Goal: Transaction & Acquisition: Obtain resource

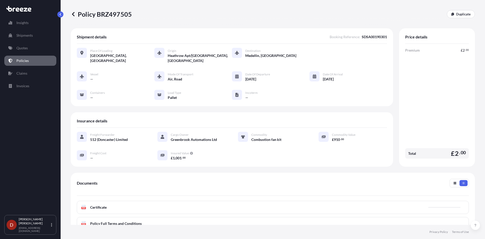
scroll to position [51, 0]
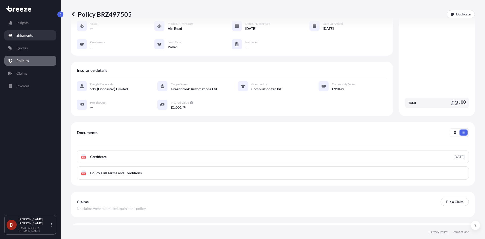
click at [25, 36] on p "Shipments" at bounding box center [24, 35] width 16 height 5
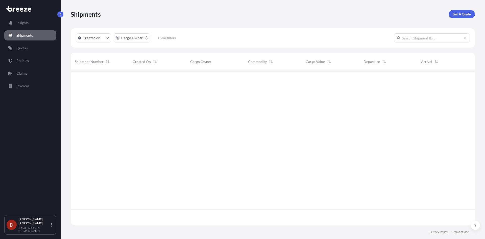
scroll to position [168, 400]
click at [468, 13] on p "Get A Quote" at bounding box center [462, 14] width 18 height 5
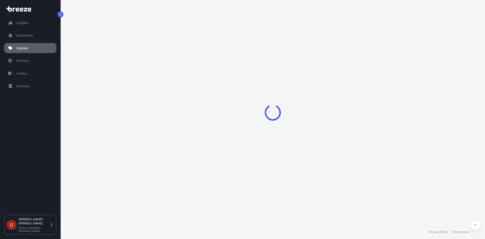
select select "Sea"
select select "1"
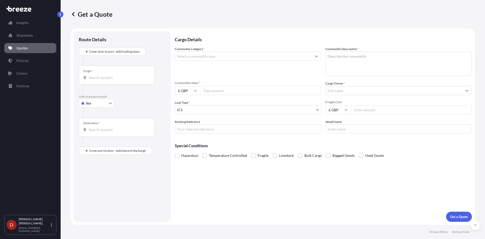
click at [95, 74] on div "Origin *" at bounding box center [117, 75] width 76 height 19
click at [95, 75] on input "Origin *" at bounding box center [119, 77] width 60 height 5
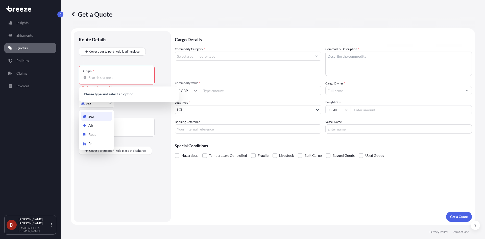
click at [97, 104] on body "0 options available. Insights Shipments Quotes Policies Claims Invoices D [PERS…" at bounding box center [242, 119] width 485 height 239
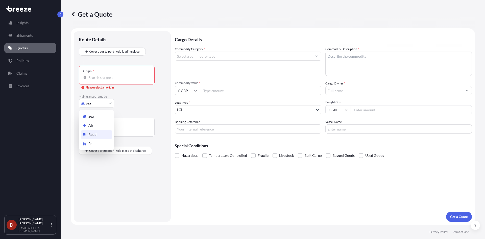
click at [96, 133] on span "Road" at bounding box center [92, 134] width 8 height 5
select select "Road"
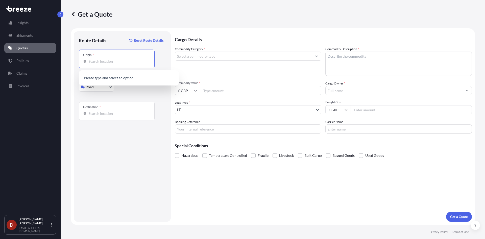
click at [107, 61] on input "Origin *" at bounding box center [119, 61] width 60 height 5
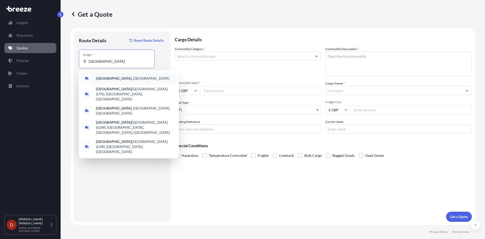
click at [98, 76] on b "[GEOGRAPHIC_DATA]" at bounding box center [114, 78] width 36 height 4
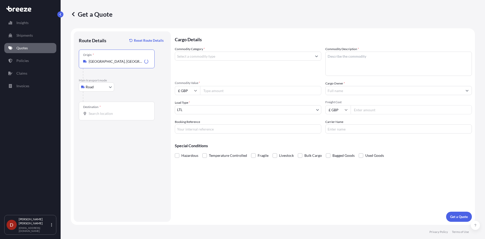
type input "[GEOGRAPHIC_DATA], [GEOGRAPHIC_DATA]"
click at [85, 115] on icon at bounding box center [85, 114] width 3 height 4
click at [89, 115] on input "Destination *" at bounding box center [119, 113] width 60 height 5
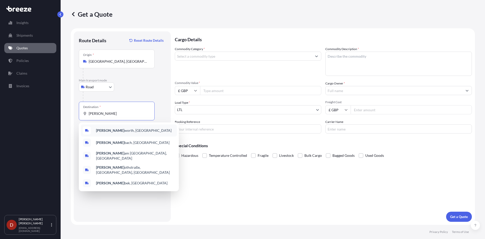
click at [101, 130] on b "[PERSON_NAME]" at bounding box center [110, 130] width 28 height 4
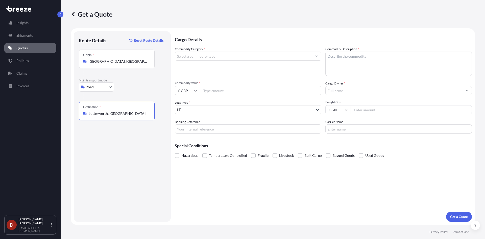
type input "Lutterworth, [GEOGRAPHIC_DATA]"
click at [208, 58] on input "Commodity Category *" at bounding box center [243, 56] width 137 height 9
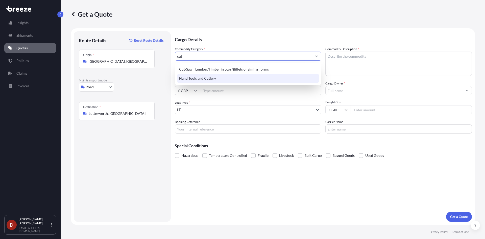
click at [209, 77] on div "Hand Tools and Cutlery" at bounding box center [248, 78] width 142 height 9
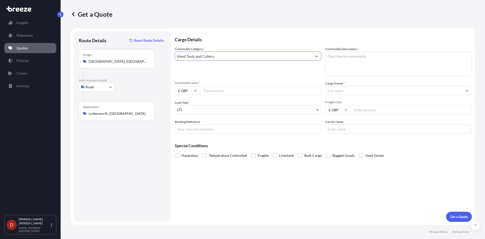
type input "Hand Tools and Cutlery"
click at [340, 56] on textarea "Commodity Description *" at bounding box center [398, 64] width 147 height 24
type textarea "Kitchen utensils"
click at [244, 90] on input "Commodity Value *" at bounding box center [260, 90] width 121 height 9
type input "2000"
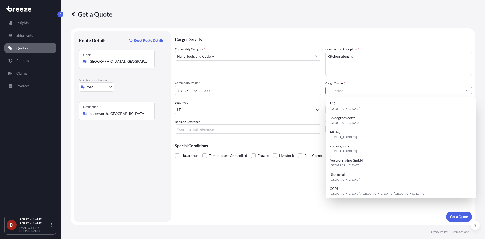
click at [366, 93] on input "Cargo Owner *" at bounding box center [394, 90] width 137 height 9
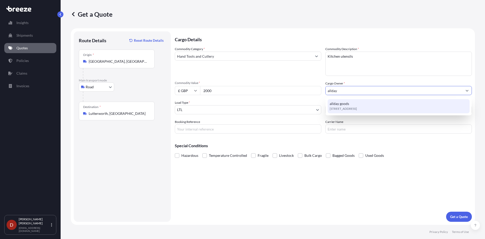
click at [355, 105] on div "[STREET_ADDRESS]" at bounding box center [399, 106] width 142 height 14
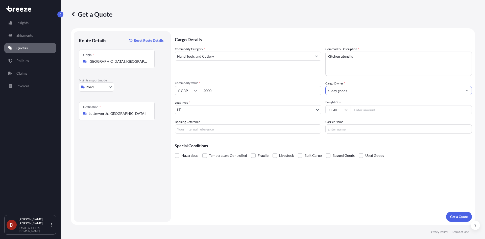
type input "allday goods"
click at [245, 129] on input "Booking Reference" at bounding box center [248, 128] width 147 height 9
type input "SDSA00190305"
click at [458, 208] on div "Cargo Details Commodity Category * Hand Tools and Cutlery Commodity Description…" at bounding box center [323, 126] width 297 height 190
click at [457, 215] on p "Get a Quote" at bounding box center [459, 216] width 18 height 5
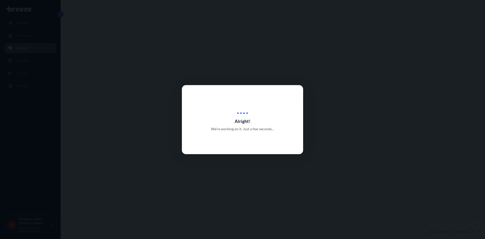
select select "Road"
select select "1"
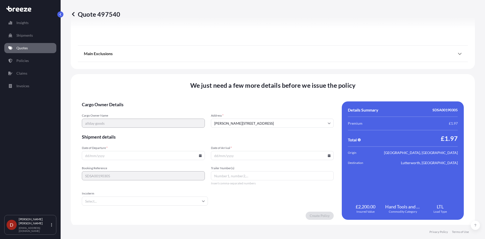
scroll to position [558, 0]
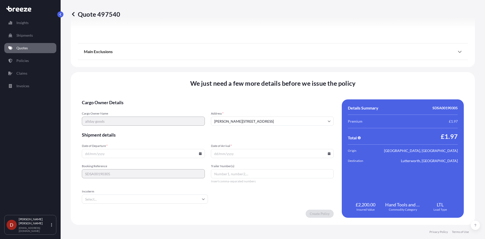
click at [199, 153] on icon at bounding box center [200, 153] width 3 height 3
click at [130, 126] on button "27" at bounding box center [131, 128] width 8 height 8
type input "[DATE]"
click at [246, 148] on div "Date of Arrival *" at bounding box center [272, 151] width 123 height 14
click at [328, 154] on icon at bounding box center [329, 153] width 3 height 3
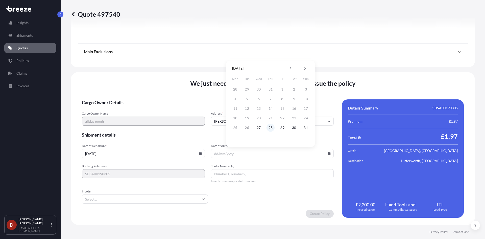
click at [269, 129] on button "28" at bounding box center [271, 128] width 8 height 8
type input "[DATE]"
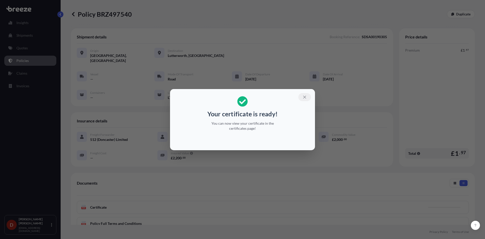
click at [304, 98] on icon "button" at bounding box center [304, 96] width 3 height 3
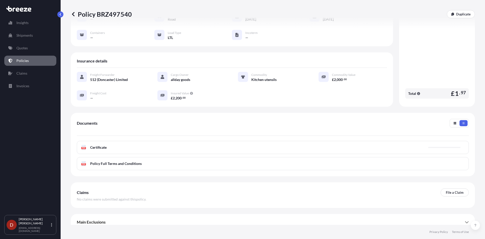
scroll to position [60, 0]
click at [262, 144] on div "PDF Certificate" at bounding box center [273, 146] width 392 height 13
click at [262, 143] on link "PDF Certificate [DATE]" at bounding box center [273, 146] width 392 height 13
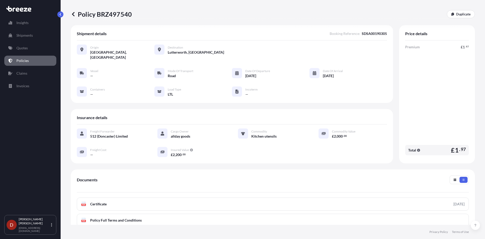
scroll to position [0, 0]
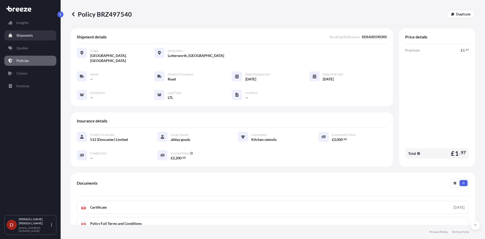
click at [21, 37] on p "Shipments" at bounding box center [24, 35] width 16 height 5
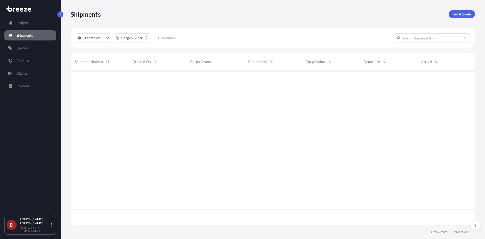
scroll to position [168, 400]
click at [462, 20] on div "Shipments Get A Quote" at bounding box center [273, 14] width 404 height 28
click at [463, 15] on p "Get A Quote" at bounding box center [462, 14] width 18 height 5
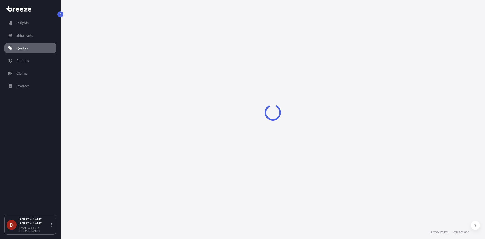
select select "Sea"
select select "1"
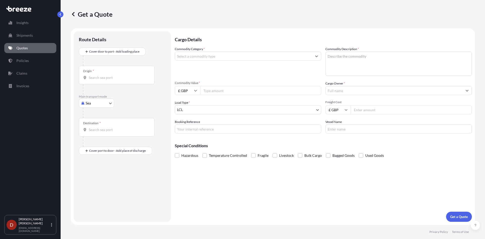
click at [120, 76] on input "Origin *" at bounding box center [119, 77] width 60 height 5
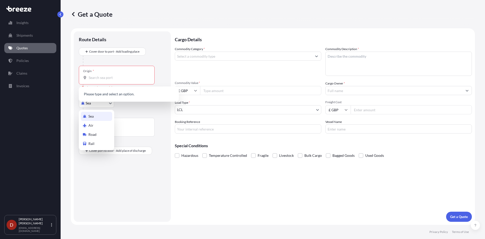
click at [85, 102] on body "0 options available. Insights Shipments Quotes Policies Claims Invoices D [PERS…" at bounding box center [242, 119] width 485 height 239
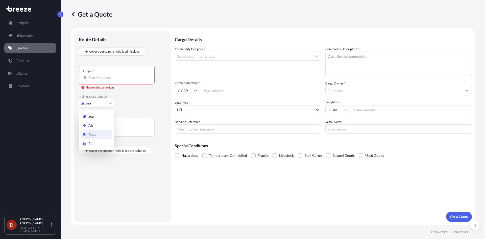
click at [89, 134] on span "Road" at bounding box center [92, 134] width 8 height 5
select select "Road"
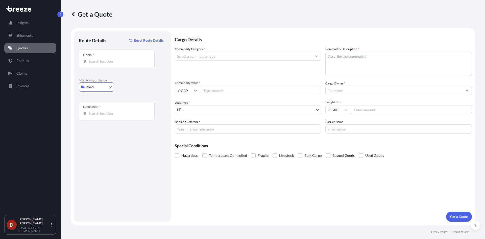
click at [103, 54] on div "Origin *" at bounding box center [117, 59] width 76 height 19
click at [103, 59] on input "Origin *" at bounding box center [119, 61] width 60 height 5
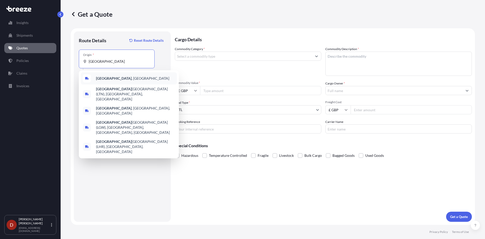
click at [101, 76] on b "[GEOGRAPHIC_DATA]" at bounding box center [114, 78] width 36 height 4
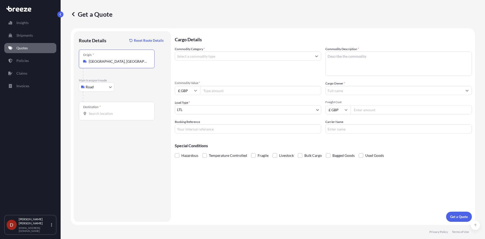
type input "[GEOGRAPHIC_DATA], [GEOGRAPHIC_DATA]"
click at [98, 118] on div "Destination *" at bounding box center [117, 111] width 76 height 19
click at [98, 116] on input "Destination *" at bounding box center [119, 113] width 60 height 5
click at [97, 114] on input "Destination *" at bounding box center [119, 113] width 60 height 5
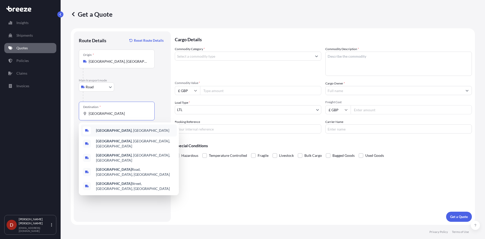
click at [105, 132] on b "[GEOGRAPHIC_DATA]" at bounding box center [114, 130] width 36 height 4
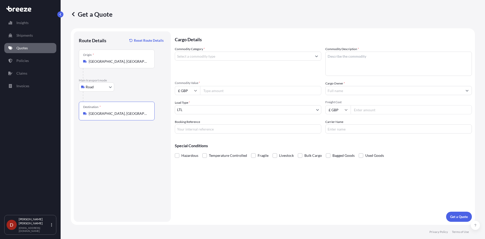
type input "[GEOGRAPHIC_DATA], [GEOGRAPHIC_DATA]"
click at [203, 52] on input "Commodity Category *" at bounding box center [243, 56] width 137 height 9
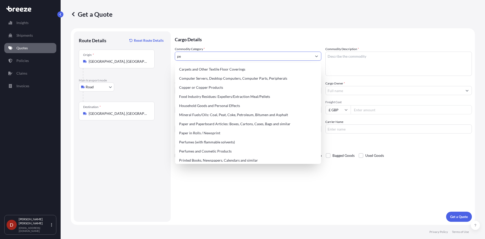
type input "p"
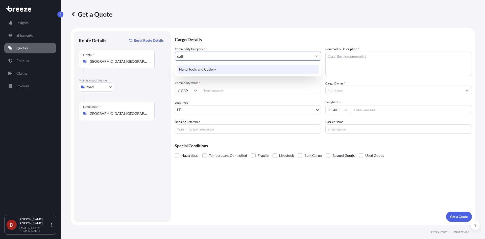
click at [194, 64] on div "Hand Tools and Cutlery" at bounding box center [248, 69] width 146 height 13
click at [197, 70] on div "Hand Tools and Cutlery" at bounding box center [248, 69] width 142 height 9
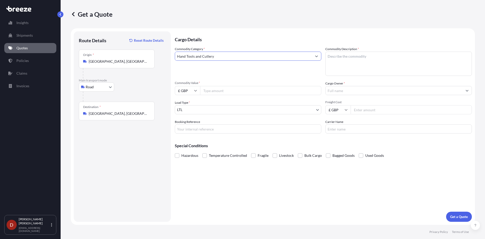
type input "Hand Tools and Cutlery"
click at [355, 62] on textarea "Commodity Description *" at bounding box center [398, 64] width 147 height 24
type textarea "Kitchen Utensils"
click at [269, 84] on span "Commodity Value *" at bounding box center [248, 83] width 147 height 4
click at [269, 86] on input "Commodity Value *" at bounding box center [260, 90] width 121 height 9
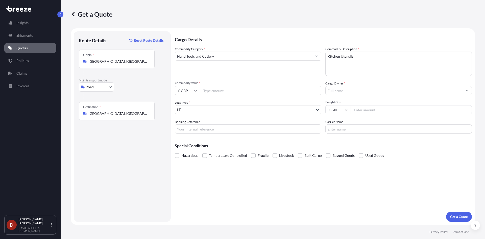
click at [255, 90] on input "Commodity Value *" at bounding box center [260, 90] width 121 height 9
type input "5000"
click at [383, 83] on div "Cargo Owner *" at bounding box center [398, 88] width 147 height 14
click at [379, 89] on input "Cargo Owner *" at bounding box center [394, 90] width 137 height 9
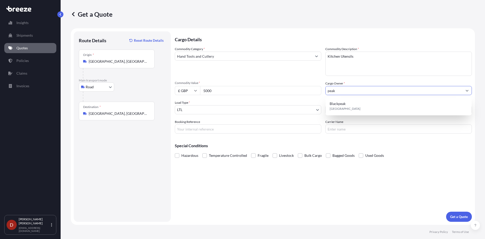
drag, startPoint x: 379, startPoint y: 89, endPoint x: 252, endPoint y: 97, distance: 127.1
click at [252, 97] on div "Commodity Category * Hand Tools and Cutlery Commodity Description * Kitchen Ute…" at bounding box center [323, 89] width 297 height 87
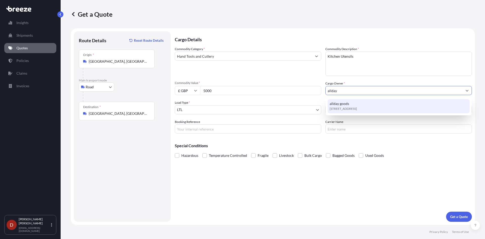
click at [346, 108] on span "[STREET_ADDRESS]" at bounding box center [343, 108] width 27 height 5
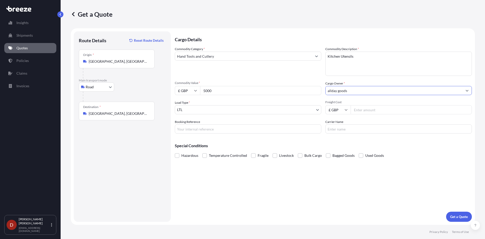
type input "allday goods"
click at [248, 127] on input "Booking Reference" at bounding box center [248, 128] width 147 height 9
type input "SDSA00190304"
click at [458, 214] on p "Get a Quote" at bounding box center [459, 216] width 18 height 5
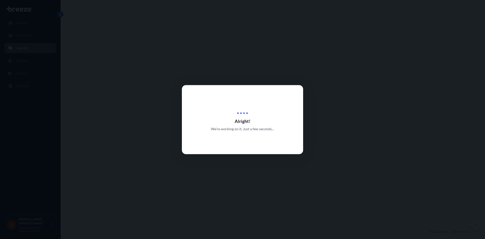
select select "Road"
select select "1"
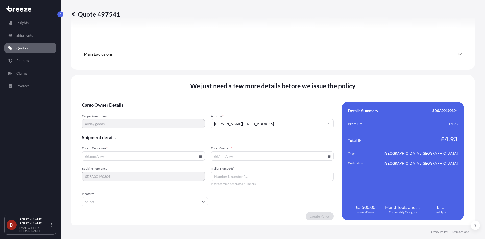
scroll to position [558, 0]
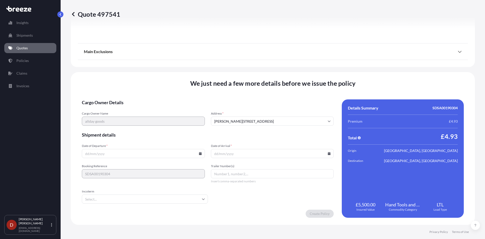
click at [199, 155] on icon at bounding box center [200, 153] width 3 height 3
click at [131, 126] on button "27" at bounding box center [131, 128] width 8 height 8
type input "[DATE]"
drag, startPoint x: 233, startPoint y: 153, endPoint x: 277, endPoint y: 154, distance: 44.0
click at [234, 153] on input "Date of Arrival *" at bounding box center [272, 153] width 123 height 9
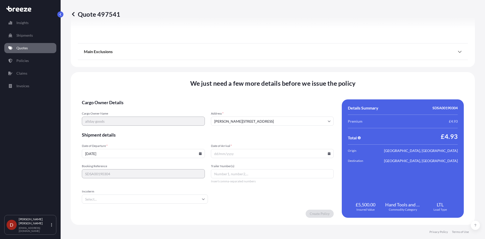
click at [325, 155] on input "Date of Arrival *" at bounding box center [272, 153] width 123 height 9
click at [328, 152] on icon at bounding box center [329, 153] width 3 height 3
click at [273, 128] on button "28" at bounding box center [271, 128] width 8 height 8
type input "[DATE]"
click at [333, 213] on div "Cargo Owner Details Cargo Owner Name allday goods Address * [PERSON_NAME][GEOGR…" at bounding box center [273, 158] width 382 height 118
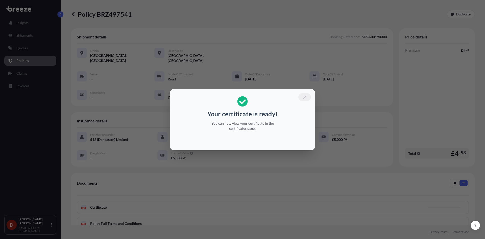
click at [300, 99] on button "button" at bounding box center [304, 97] width 13 height 8
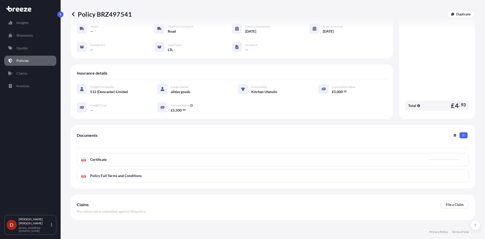
scroll to position [51, 0]
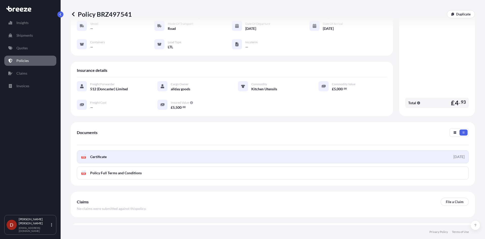
click at [231, 155] on link "PDF Certificate [DATE]" at bounding box center [273, 156] width 392 height 13
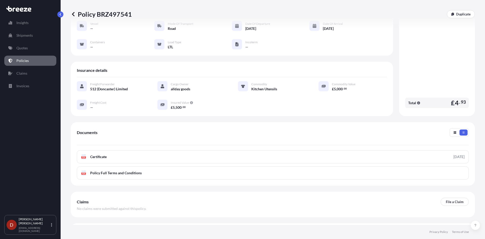
scroll to position [25, 0]
